Goal: Check status: Check status

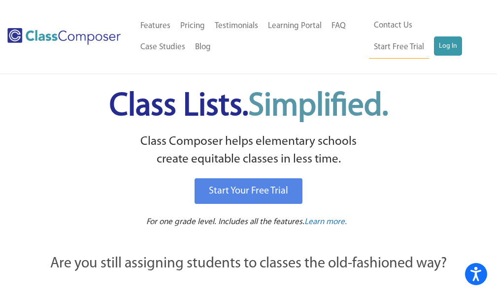
click at [366, 54] on ul "Home Old Features Pricing Testimonials Learning Portal FAQ Case Studies Blog Co…" at bounding box center [252, 36] width 234 height 43
click at [434, 50] on link "Log In" at bounding box center [448, 46] width 28 height 20
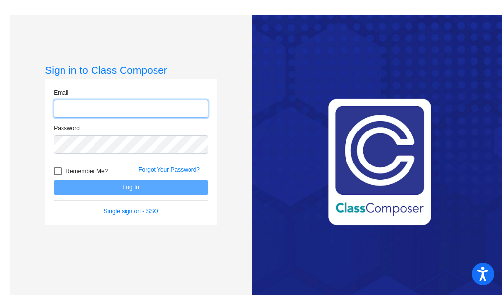
type input "[EMAIL_ADDRESS][DOMAIN_NAME]"
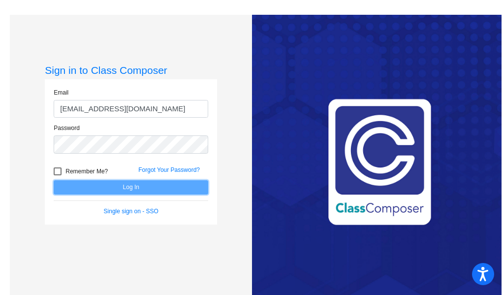
click at [136, 187] on button "Log In" at bounding box center [131, 187] width 155 height 14
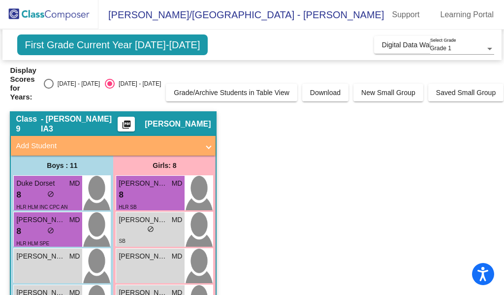
click at [58, 89] on div "Display Scores for Years: [DATE] - [DATE] [DATE] - [DATE]" at bounding box center [85, 83] width 151 height 35
click at [54, 88] on div "Select an option" at bounding box center [49, 84] width 10 height 10
click at [49, 89] on input "[DATE] - [DATE]" at bounding box center [48, 89] width 0 height 0
radio input "true"
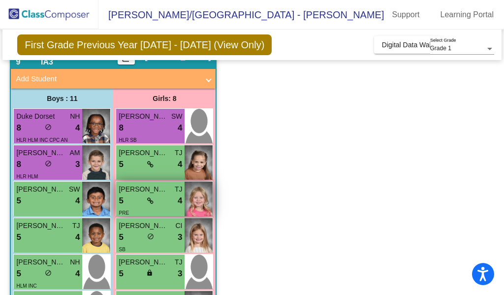
scroll to position [197, 0]
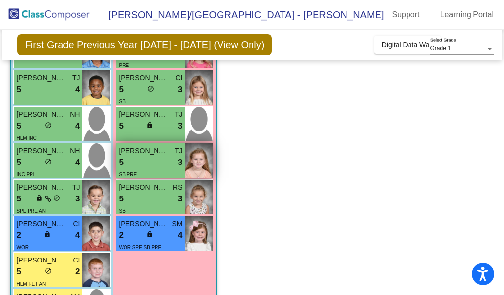
click at [152, 156] on span "Kayla Sowinski" at bounding box center [143, 151] width 49 height 10
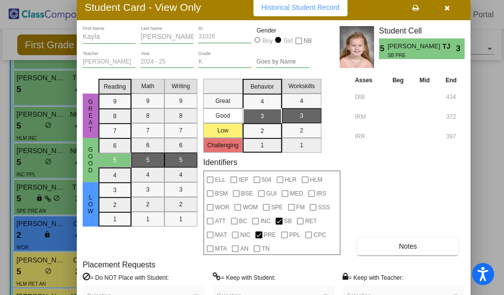
drag, startPoint x: 371, startPoint y: 13, endPoint x: 221, endPoint y: 7, distance: 149.8
click at [221, 7] on div "Student Card - View Only Historical Student Record" at bounding box center [274, 8] width 394 height 26
